Goal: Navigation & Orientation: Find specific page/section

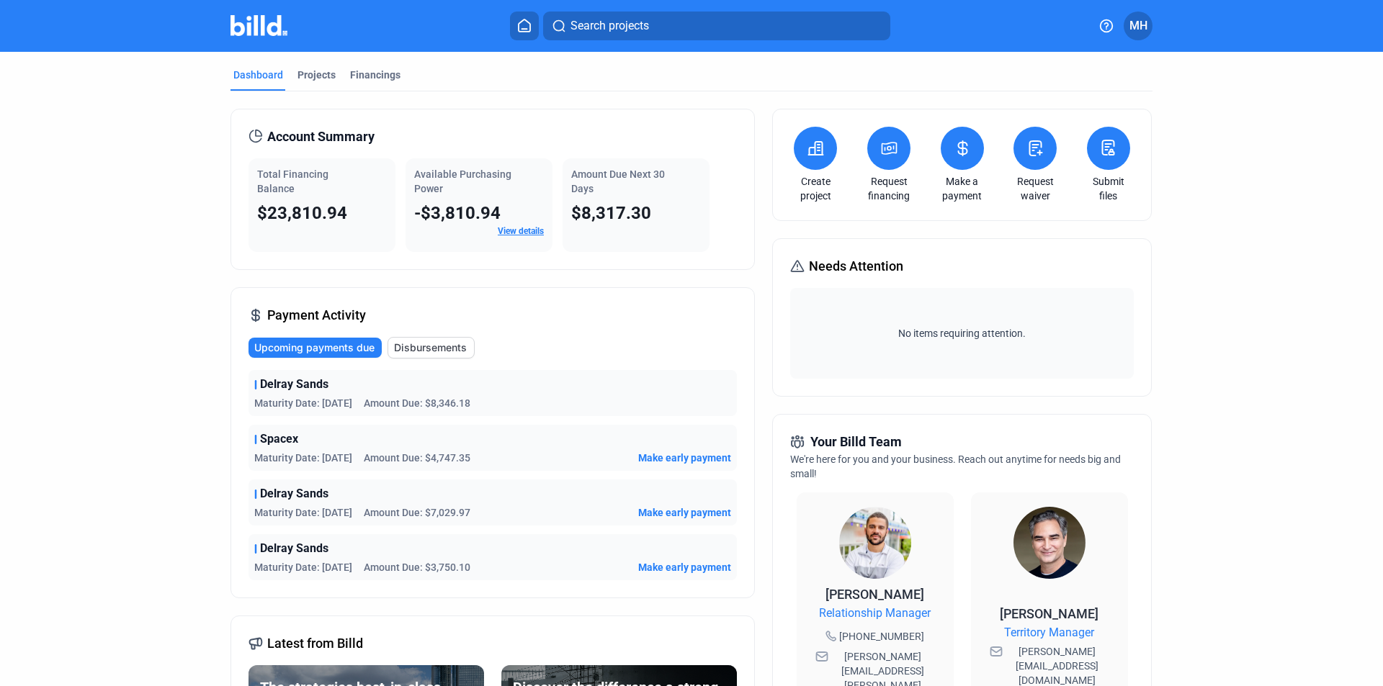
click at [315, 53] on mat-tab-group "Dashboard Projects Financings Account Summary Total Financing Balance $23,810.9…" at bounding box center [691, 550] width 922 height 996
click at [526, 17] on button at bounding box center [524, 26] width 29 height 29
click at [532, 26] on home-icon at bounding box center [524, 26] width 17 height 14
click at [306, 67] on mat-tab-group "Dashboard Projects Financings Account Summary Total Financing Balance $23,810.9…" at bounding box center [691, 550] width 922 height 996
click at [310, 81] on div "Projects" at bounding box center [316, 75] width 38 height 14
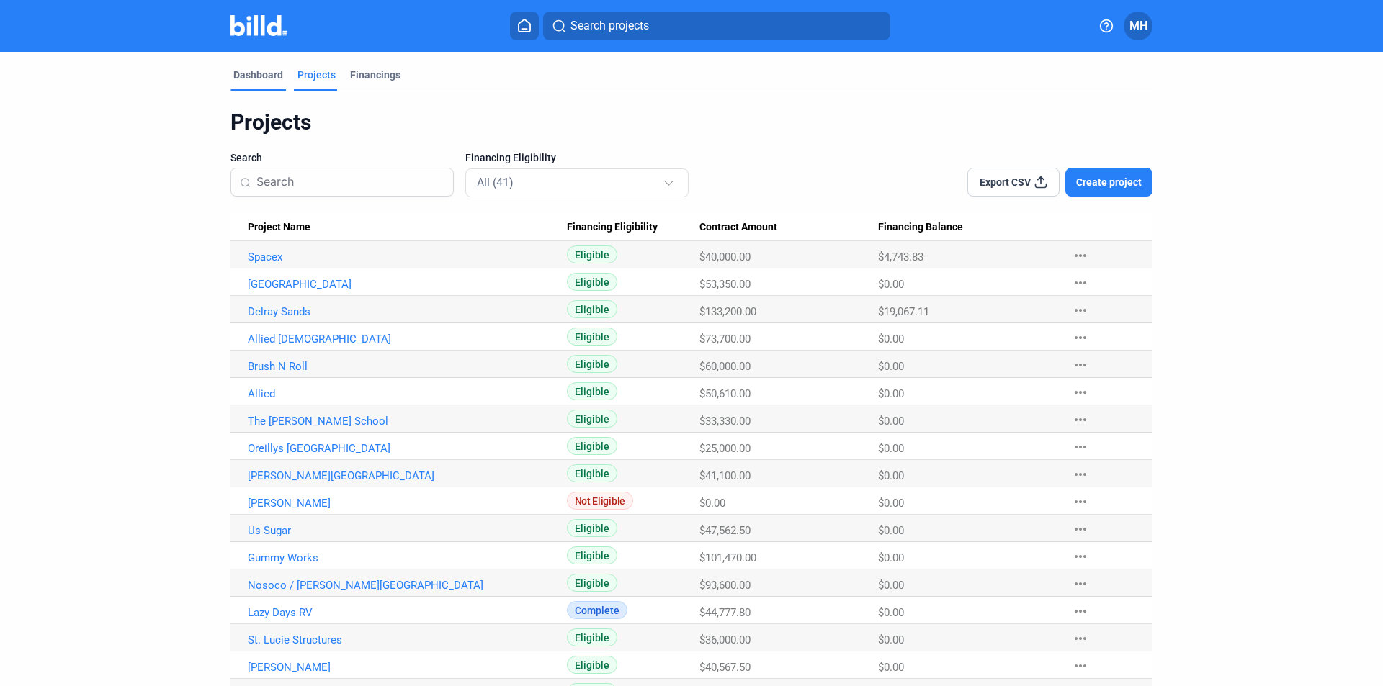
click at [270, 76] on div "Dashboard" at bounding box center [258, 75] width 50 height 14
